Goal: Information Seeking & Learning: Learn about a topic

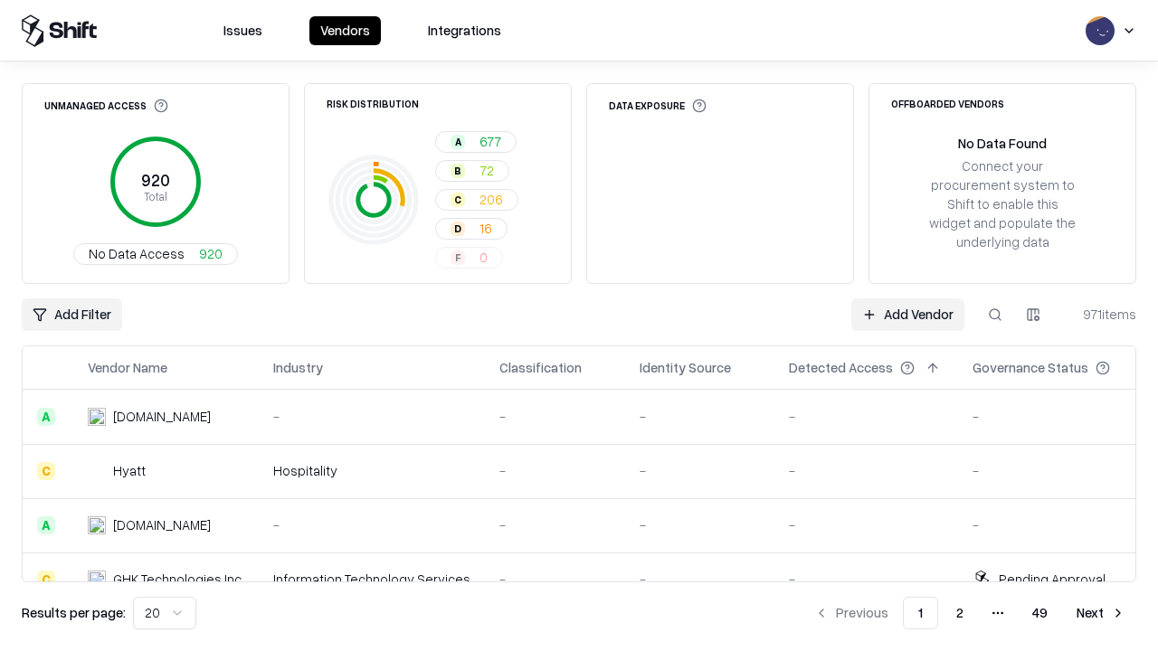
click at [165, 613] on html "Issues Vendors Integrations Unmanaged Access 920 Total No Data Access 920 Risk …" at bounding box center [579, 325] width 1158 height 651
click at [1101, 613] on button "Next" at bounding box center [1101, 613] width 71 height 33
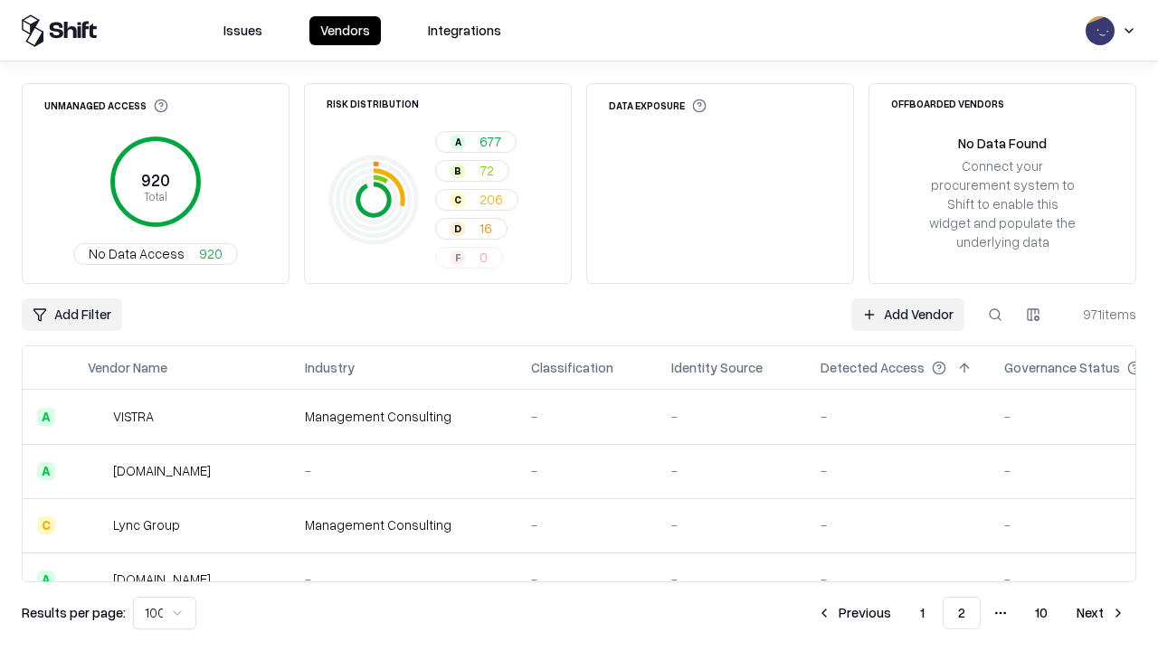
click at [1101, 613] on button "Next" at bounding box center [1101, 613] width 71 height 33
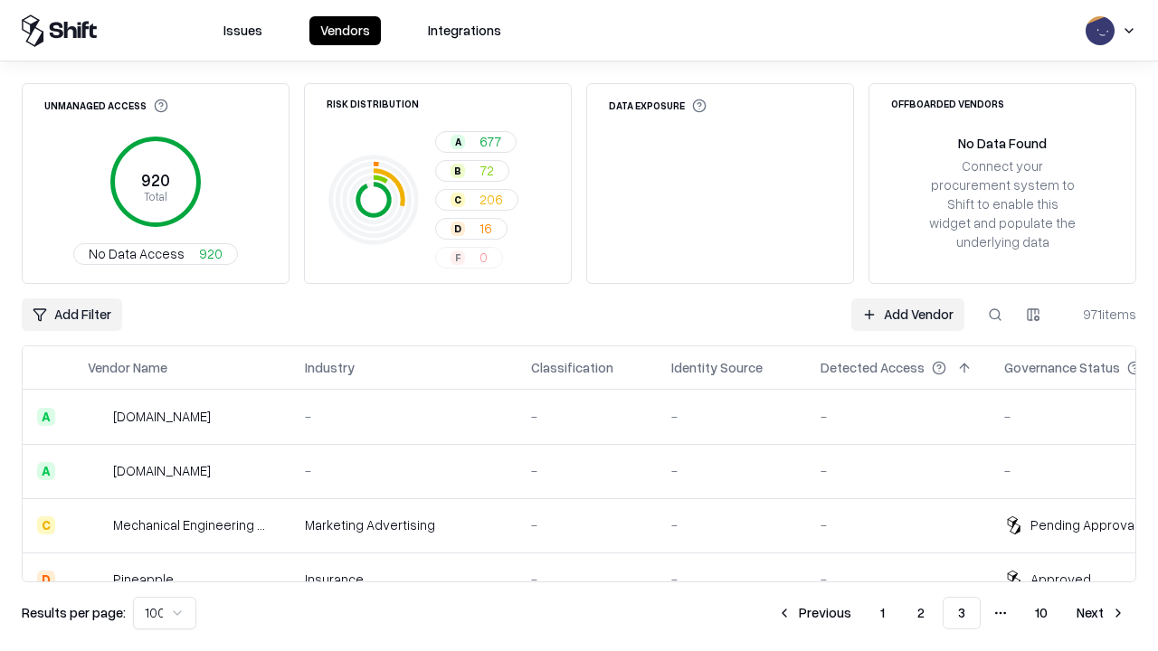
click at [1101, 613] on button "Next" at bounding box center [1101, 613] width 71 height 33
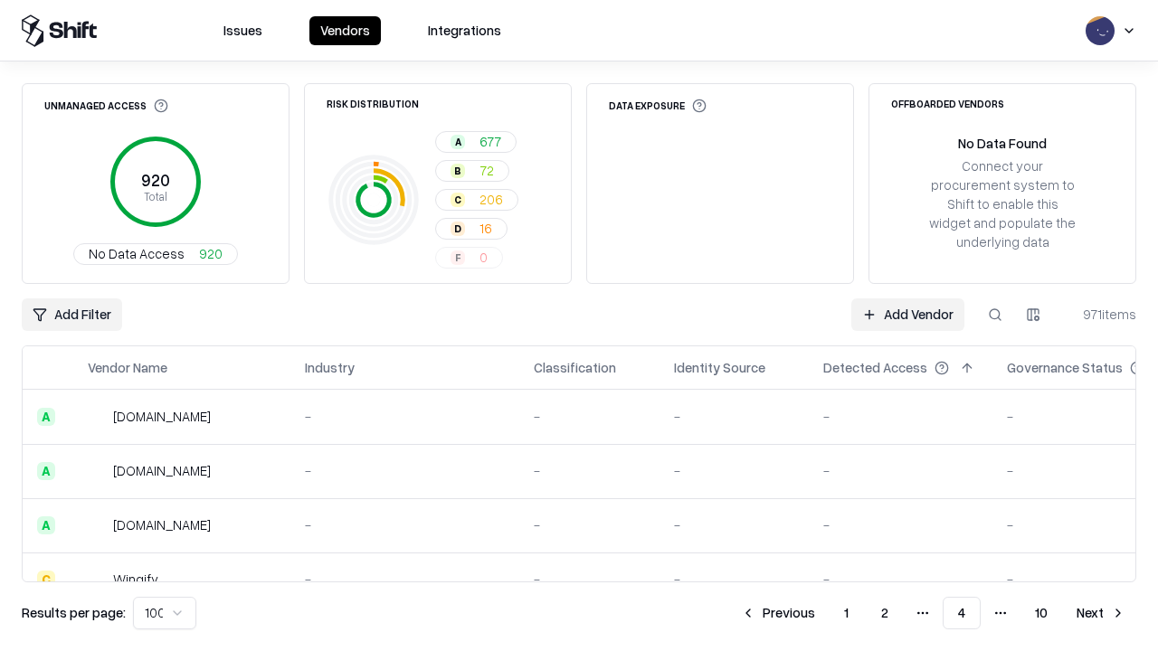
click at [1101, 613] on button "Next" at bounding box center [1101, 613] width 71 height 33
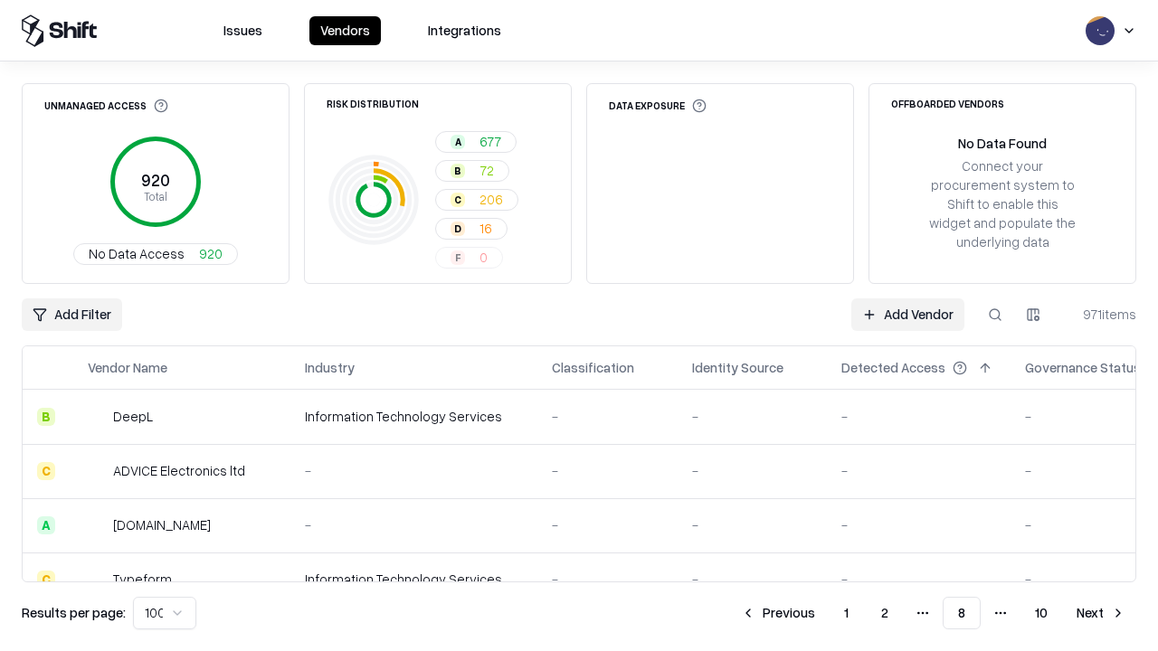
click at [1101, 613] on button "Next" at bounding box center [1101, 613] width 71 height 33
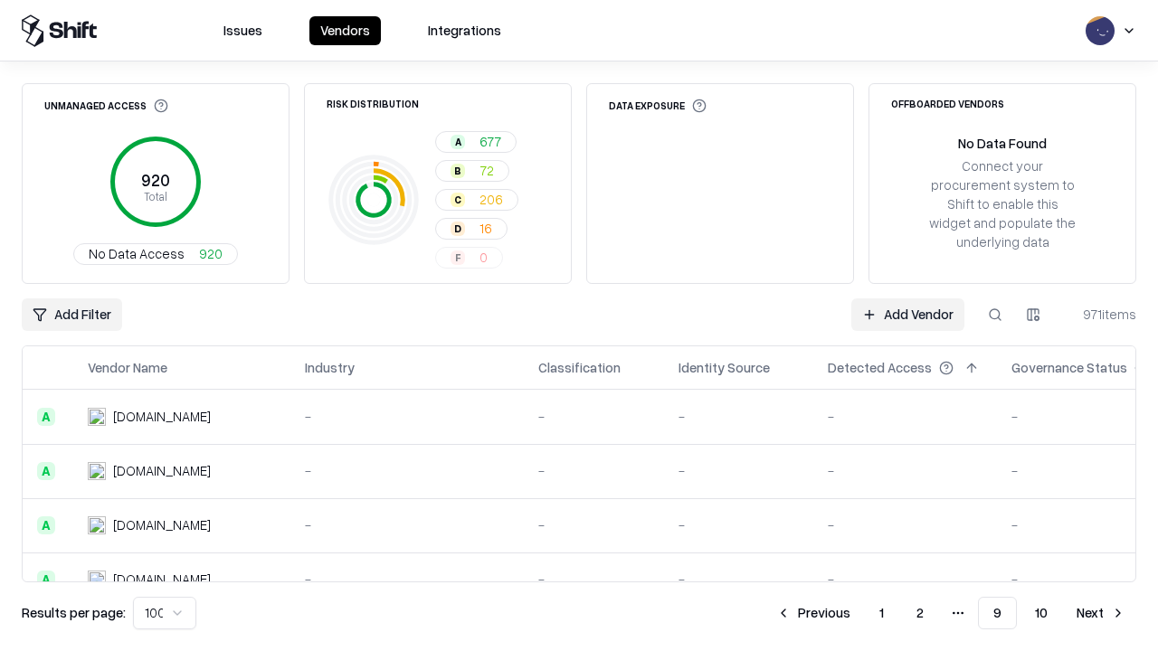
click at [1101, 613] on button "Next" at bounding box center [1101, 613] width 71 height 33
click at [854, 613] on button "Previous" at bounding box center [854, 613] width 96 height 33
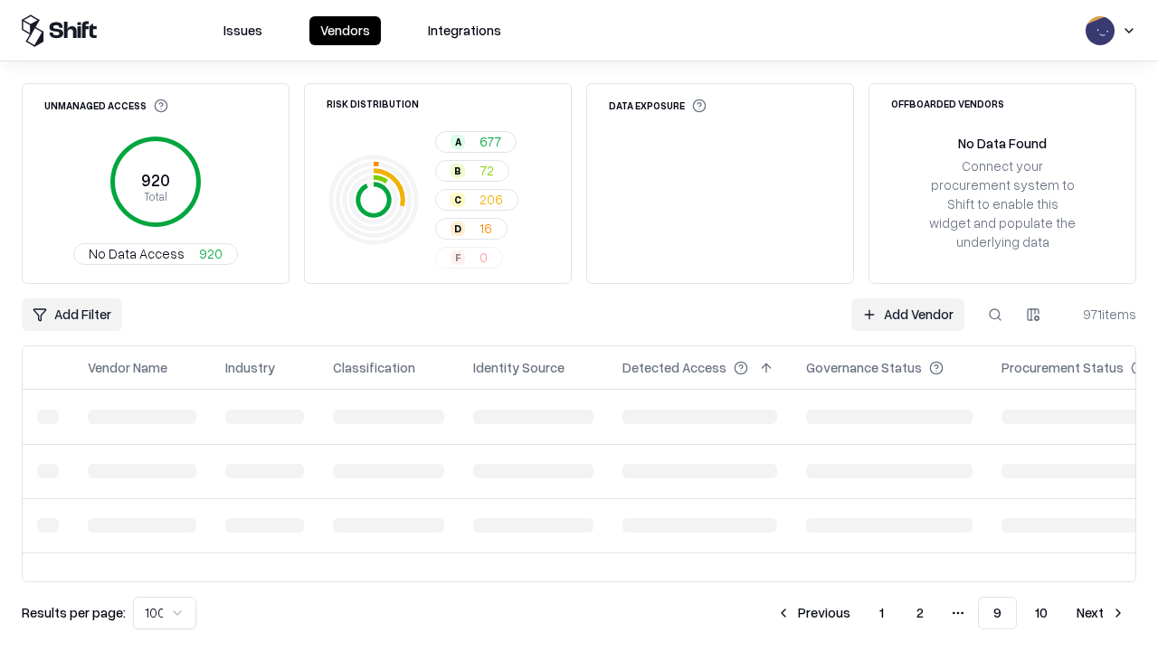
click at [813, 613] on button "Previous" at bounding box center [813, 613] width 96 height 33
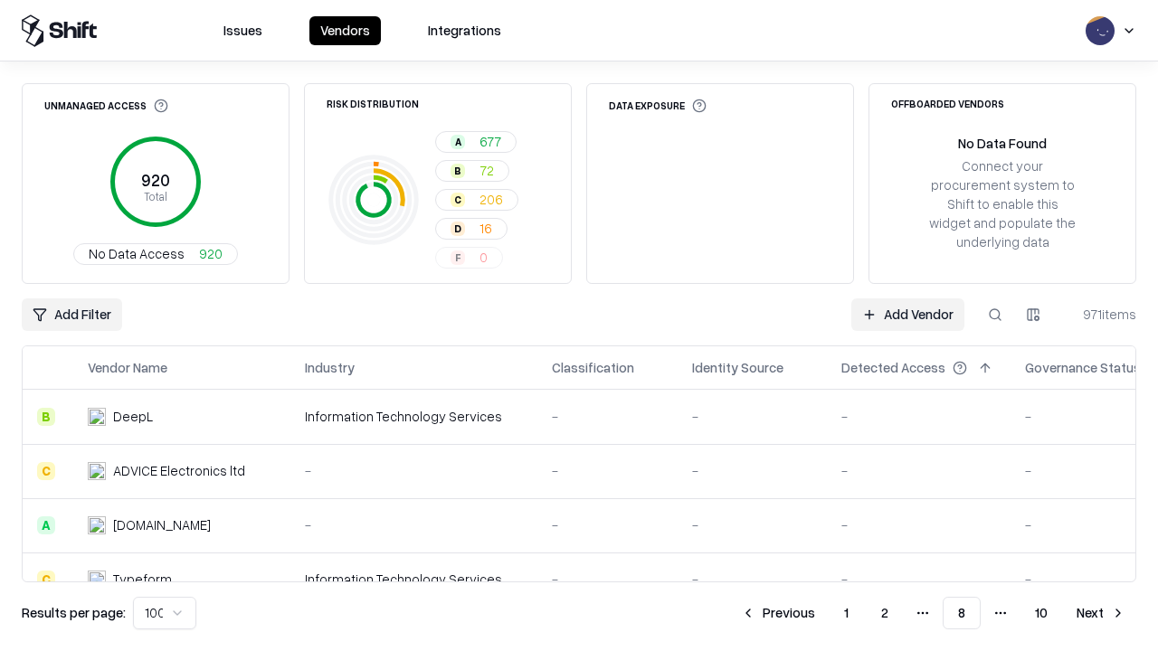
click at [778, 613] on button "Previous" at bounding box center [778, 613] width 96 height 33
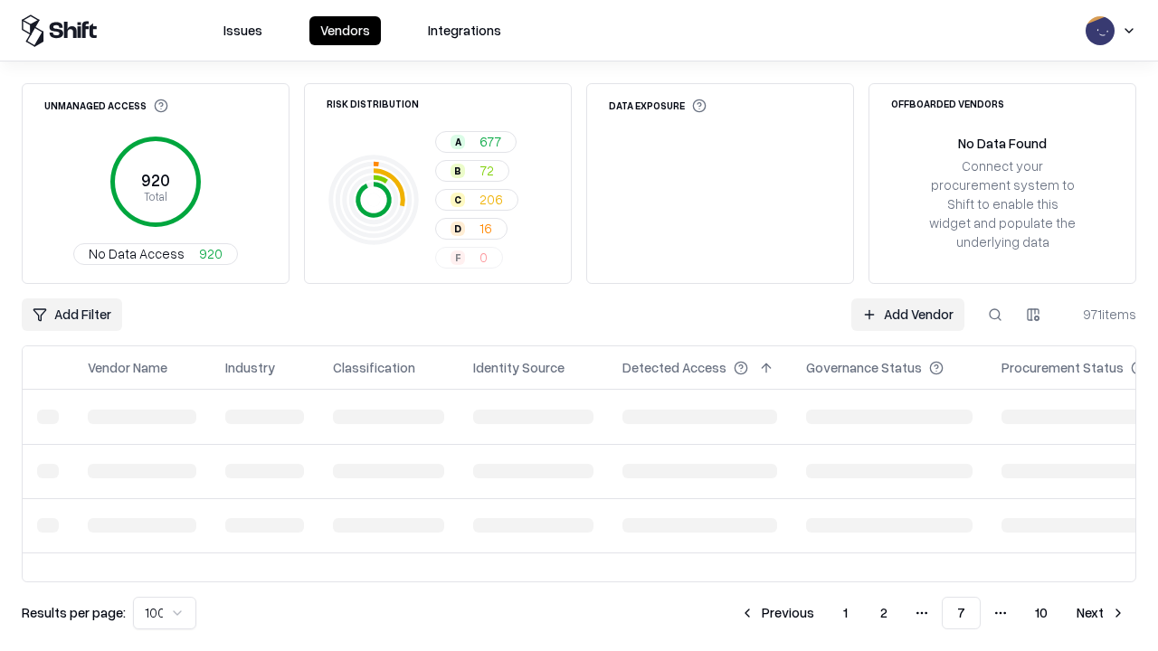
click at [777, 613] on button "Previous" at bounding box center [777, 613] width 96 height 33
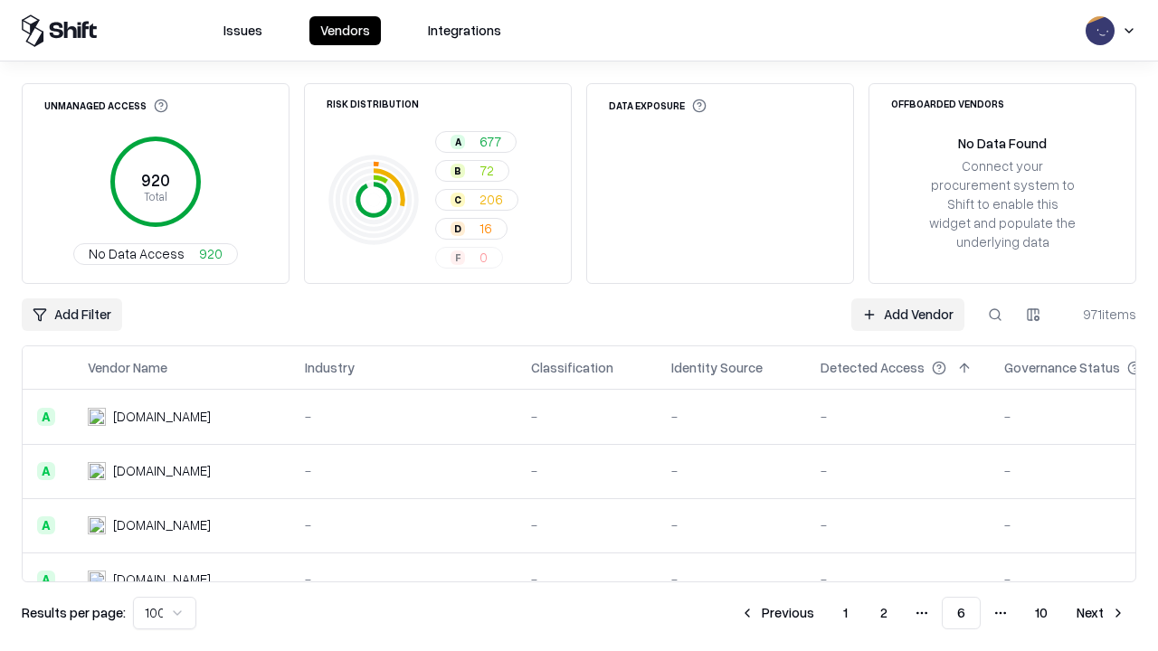
click at [777, 613] on button "Previous" at bounding box center [777, 613] width 96 height 33
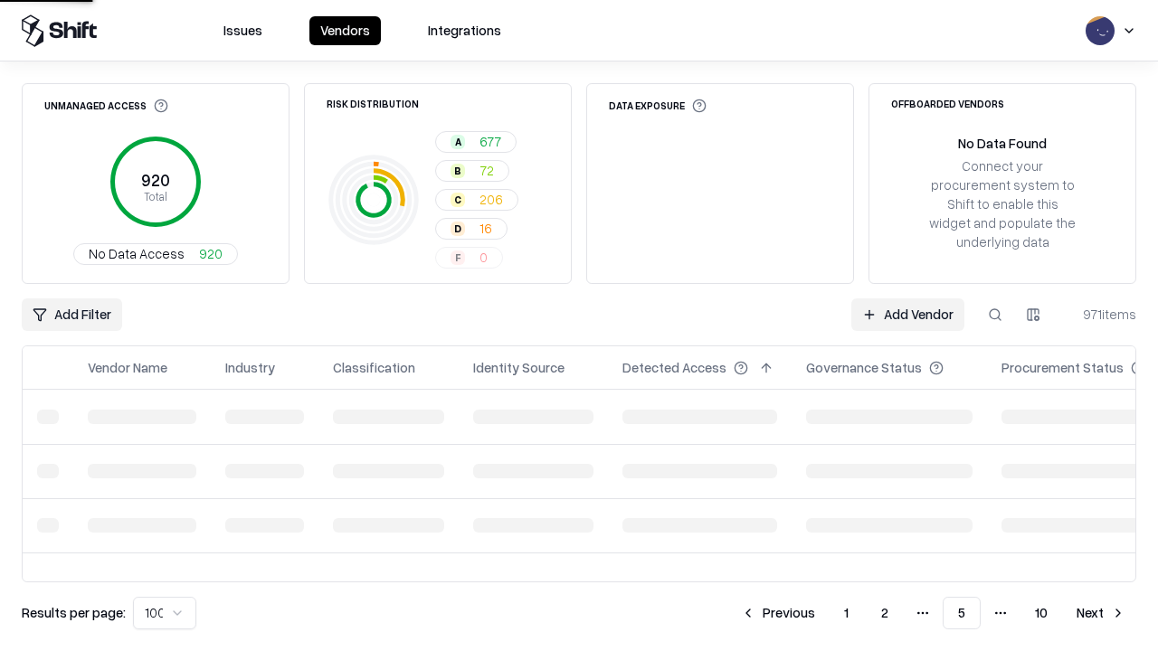
click at [778, 613] on button "Previous" at bounding box center [778, 613] width 96 height 33
